Goal: Book appointment/travel/reservation

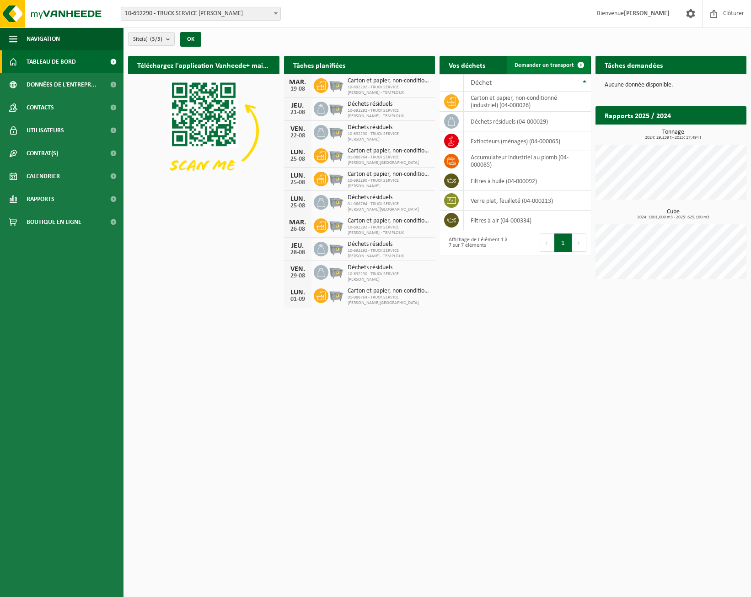
click at [535, 68] on span "Demander un transport" at bounding box center [544, 65] width 59 height 6
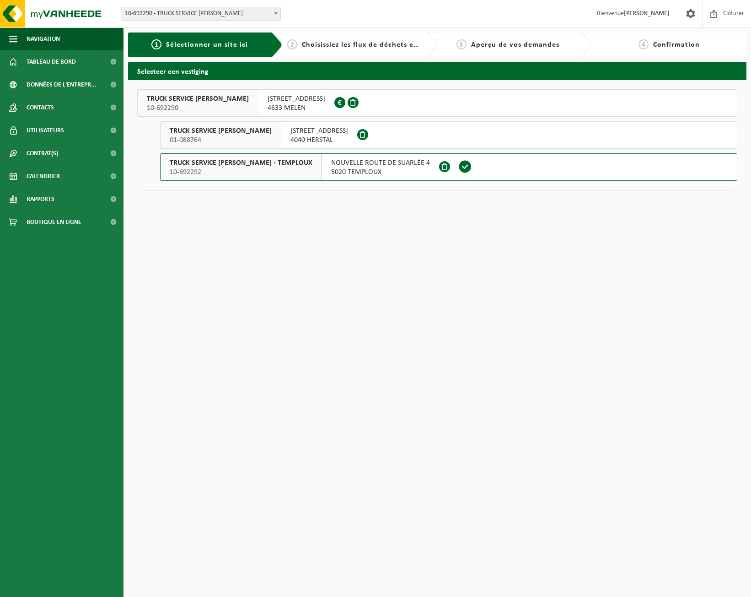
click at [332, 165] on span "NOUVELLE ROUTE DE SUARLÉE 4" at bounding box center [380, 162] width 99 height 9
